Goal: Find specific page/section: Find specific page/section

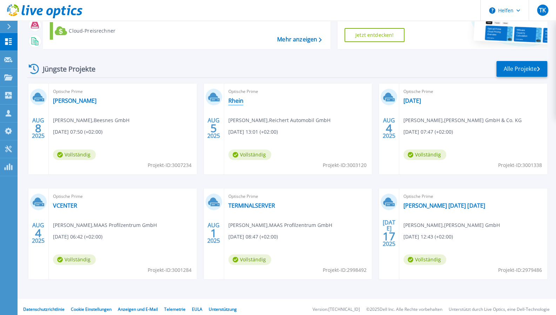
scroll to position [70, 0]
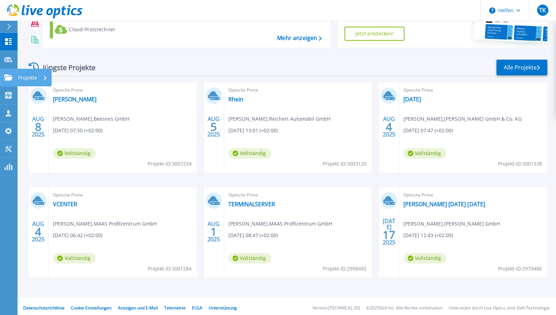
click at [4, 79] on link "Projekte Projekte" at bounding box center [9, 78] width 18 height 18
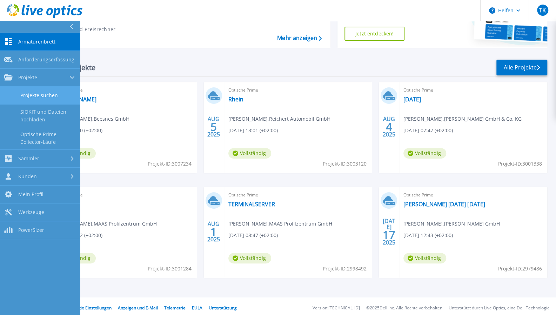
click at [38, 96] on font "Projekte suchen" at bounding box center [39, 95] width 38 height 7
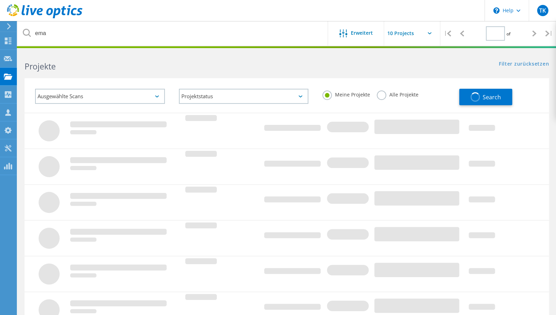
type input "1"
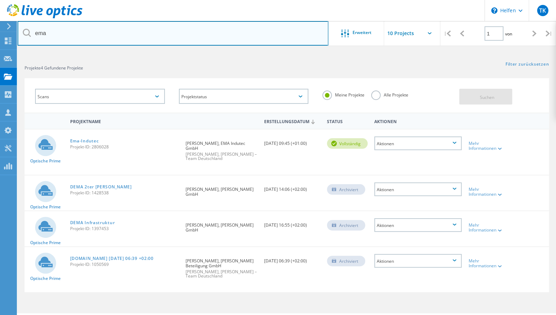
drag, startPoint x: 63, startPoint y: 35, endPoint x: 31, endPoint y: 33, distance: 32.7
click at [31, 33] on div "ema" at bounding box center [173, 33] width 311 height 25
type input "güde"
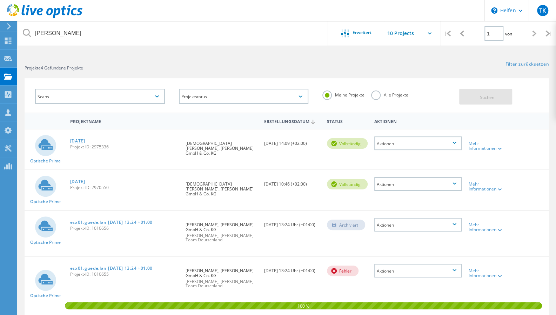
click at [82, 142] on font "15.07.2025" at bounding box center [77, 141] width 15 height 6
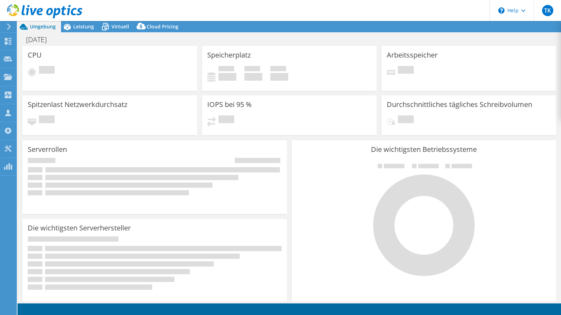
select select "USD"
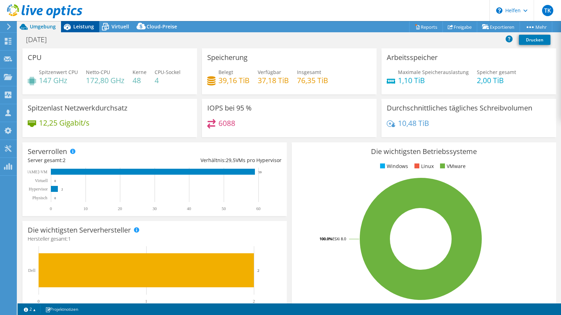
click at [86, 28] on font "Leistung" at bounding box center [83, 26] width 21 height 7
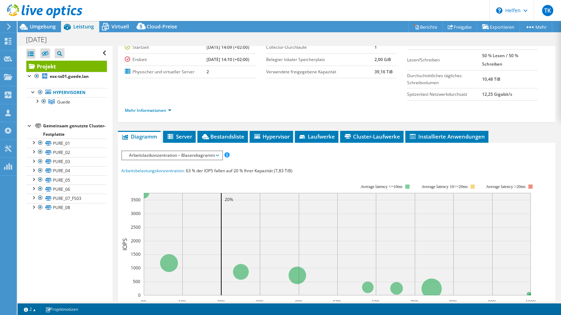
scroll to position [70, 0]
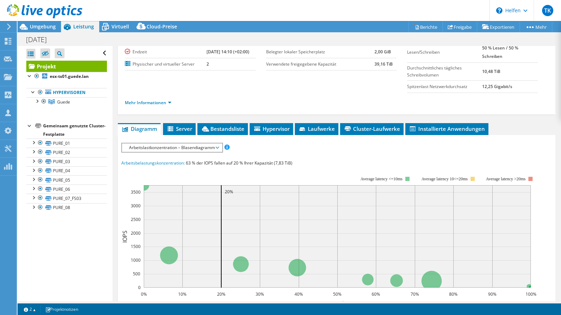
click at [219, 144] on span "Arbeitslastkonzentration – Blasendiagramm" at bounding box center [172, 148] width 100 height 8
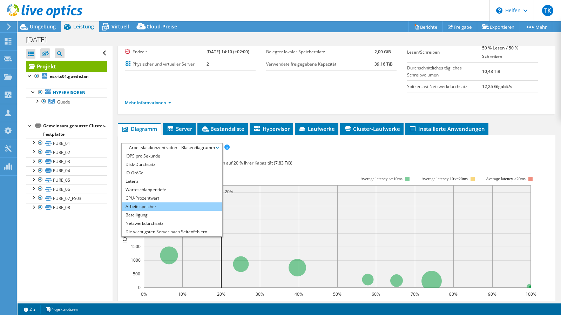
click at [211, 205] on li "Arbeitsspeicher" at bounding box center [172, 206] width 100 height 8
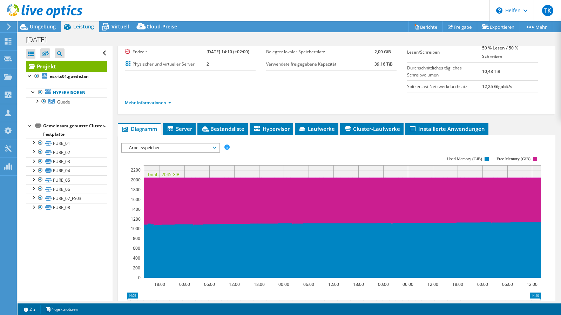
scroll to position [175, 0]
